Goal: Information Seeking & Learning: Learn about a topic

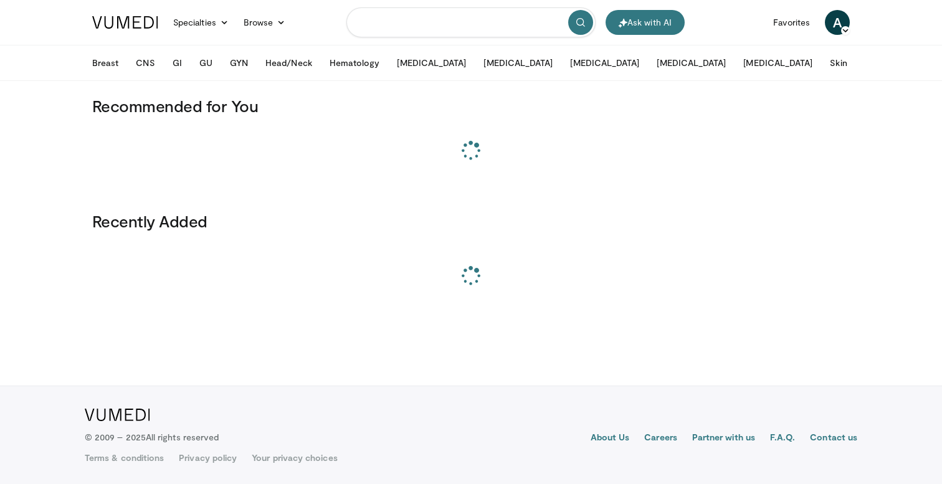
click at [379, 29] on input "Search topics, interventions" at bounding box center [470, 22] width 249 height 30
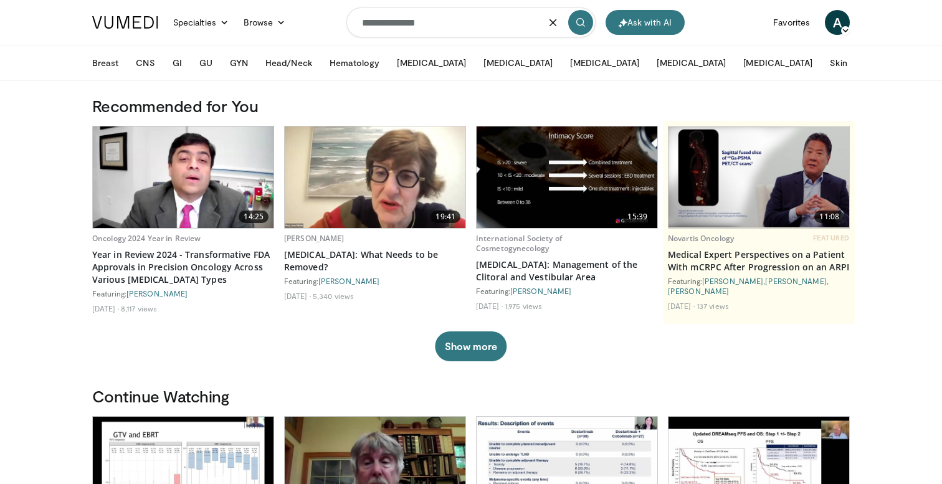
type input "**********"
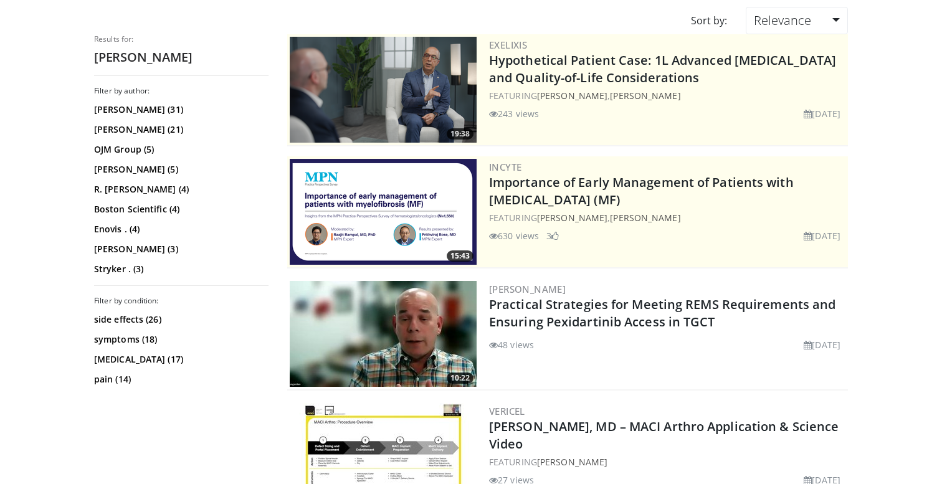
scroll to position [110, 0]
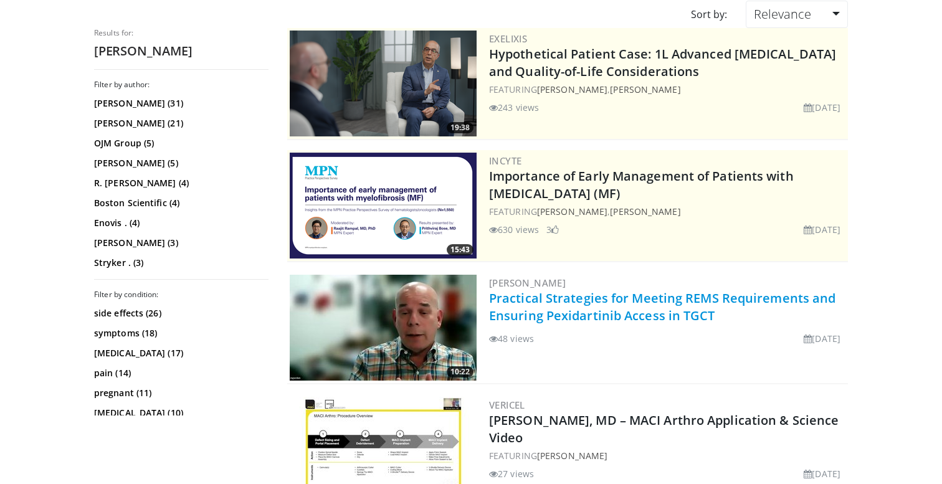
click at [524, 300] on link "Practical Strategies for Meeting REMS Requirements and Ensuring Pexidartinib Ac…" at bounding box center [662, 307] width 346 height 34
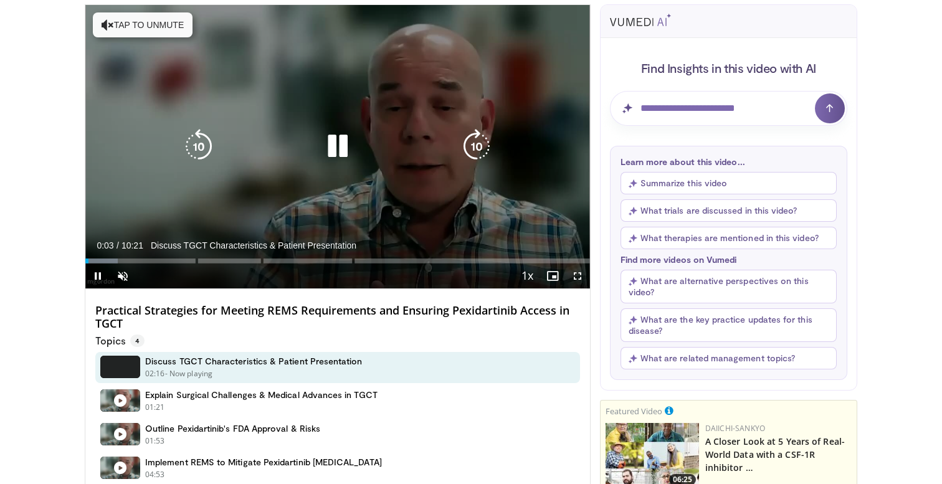
scroll to position [92, 0]
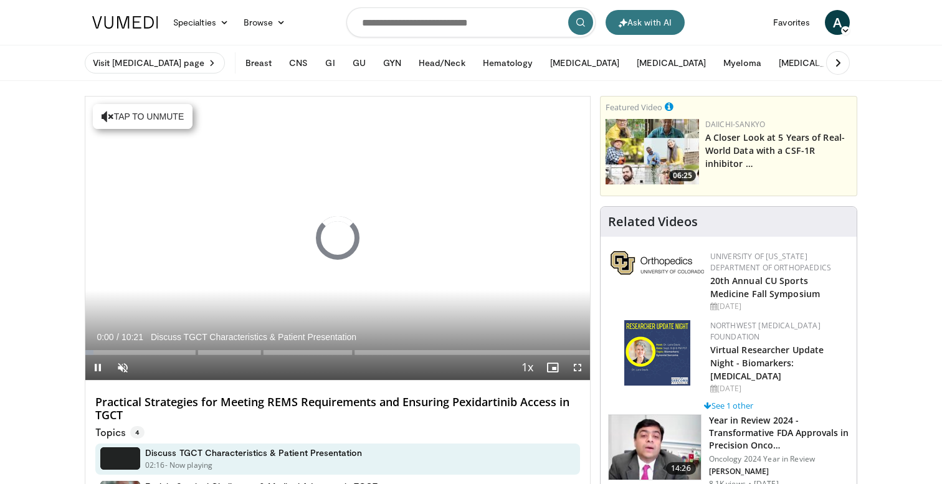
scroll to position [92, 0]
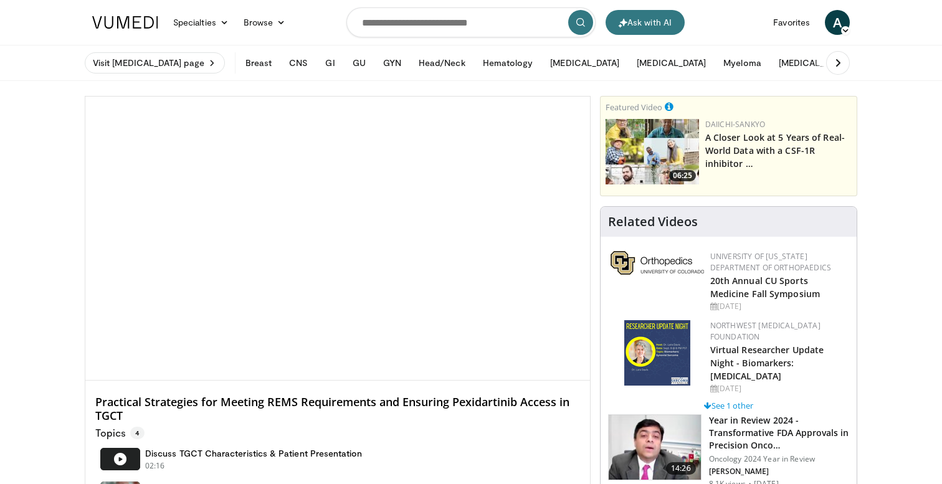
scroll to position [92, 0]
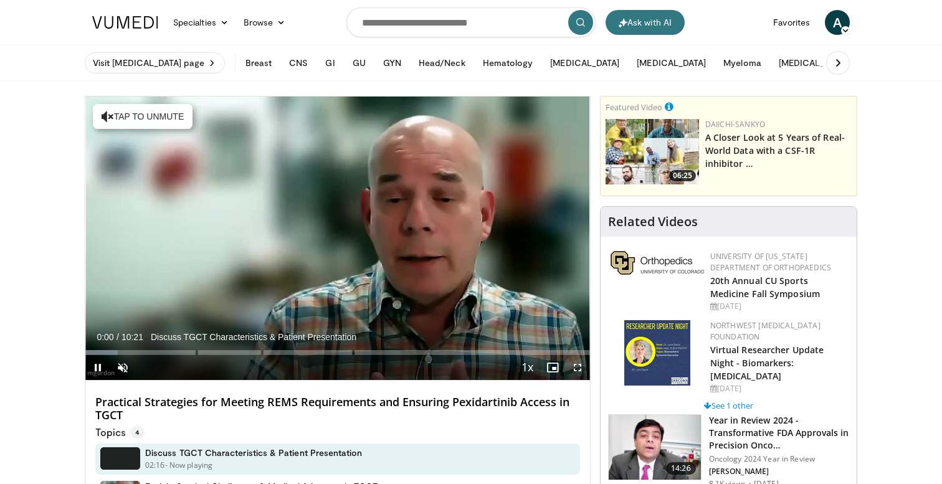
scroll to position [92, 0]
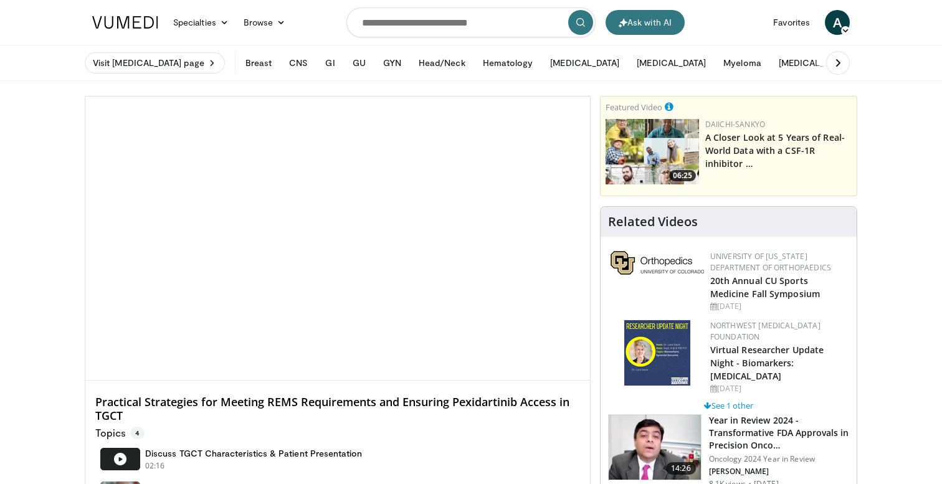
scroll to position [92, 0]
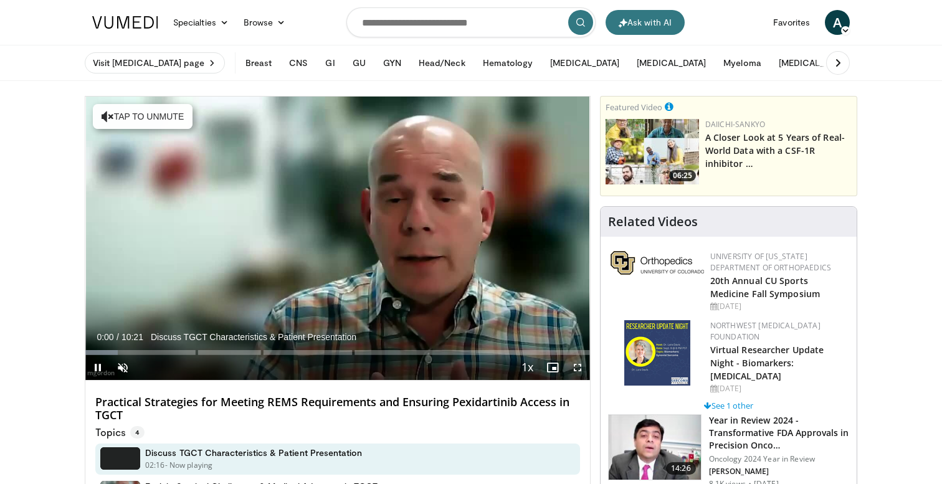
scroll to position [92, 0]
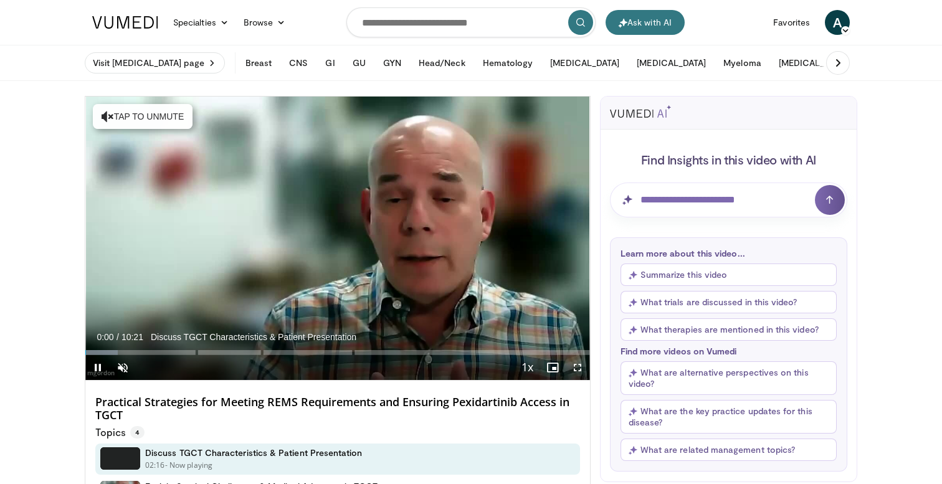
scroll to position [92, 0]
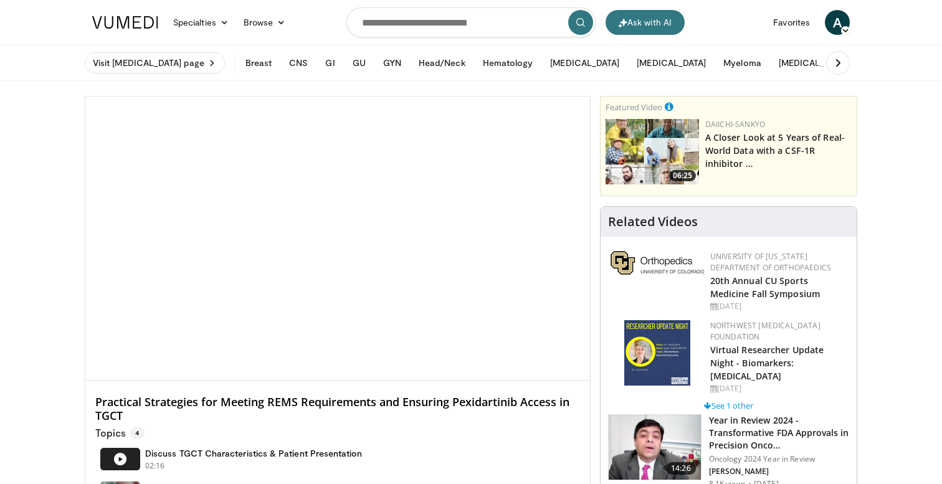
scroll to position [92, 0]
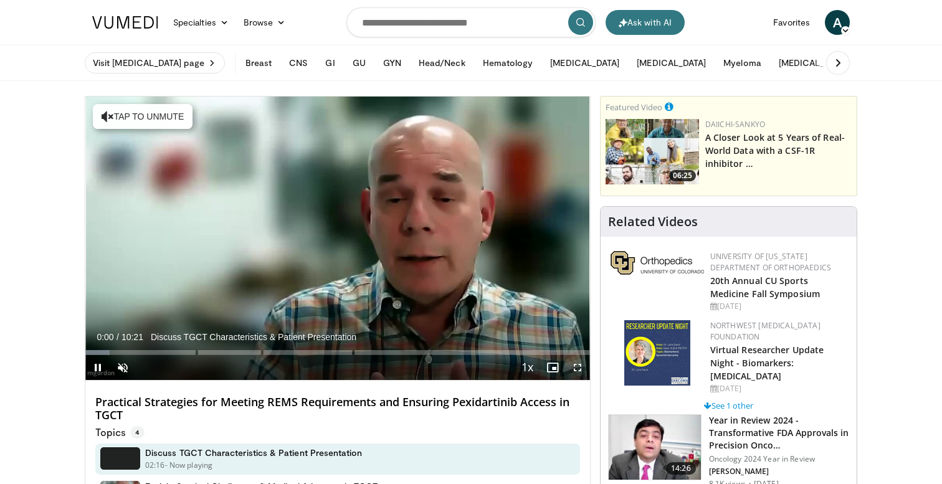
scroll to position [92, 0]
